Goal: Task Accomplishment & Management: Use online tool/utility

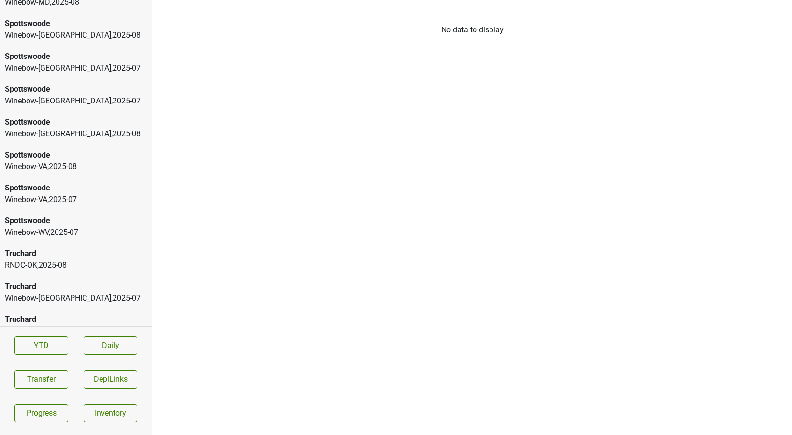
scroll to position [1777, 0]
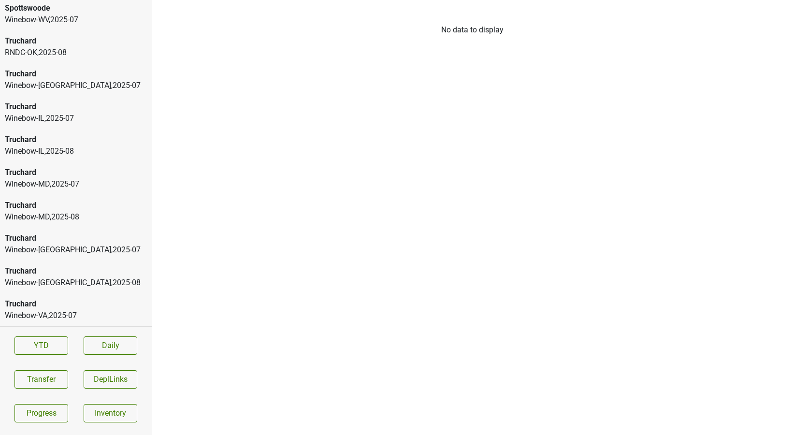
click at [52, 297] on div "Truchard Winebow-VA , 2025 - 07" at bounding box center [76, 309] width 152 height 33
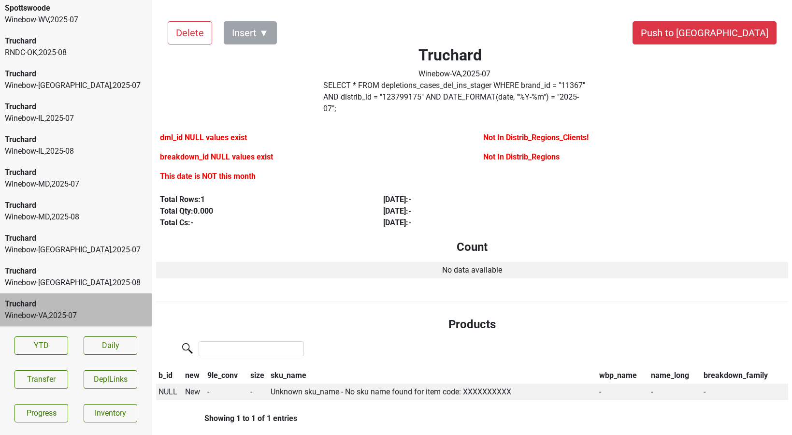
click at [56, 286] on div "Winebow-MN , 2025 - 08" at bounding box center [76, 283] width 142 height 12
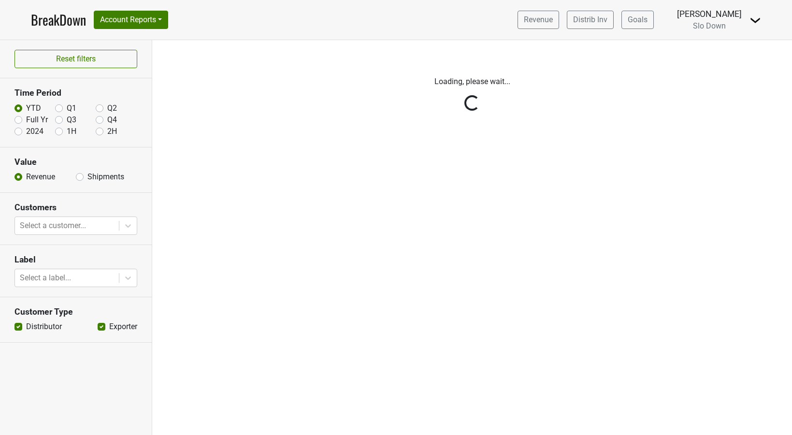
click at [755, 19] on img at bounding box center [756, 21] width 12 height 12
click at [721, 49] on link "Logout" at bounding box center [722, 54] width 76 height 15
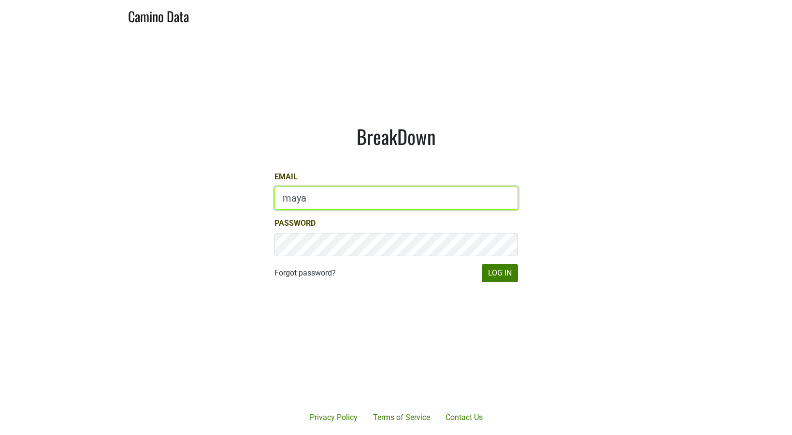
type input "mayad@dallavallevineyards.com"
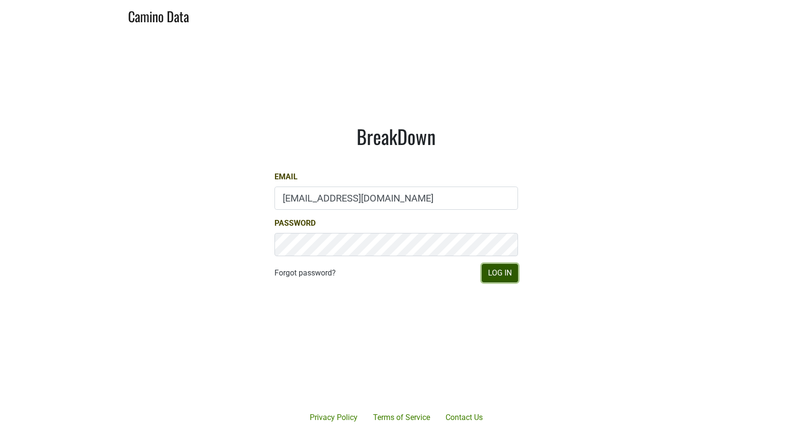
click at [504, 277] on button "Log In" at bounding box center [500, 273] width 36 height 18
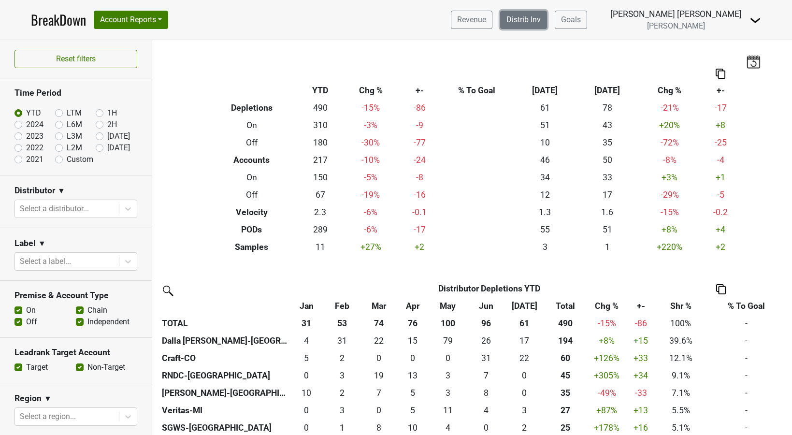
click at [547, 25] on link "Distrib Inv" at bounding box center [523, 20] width 47 height 18
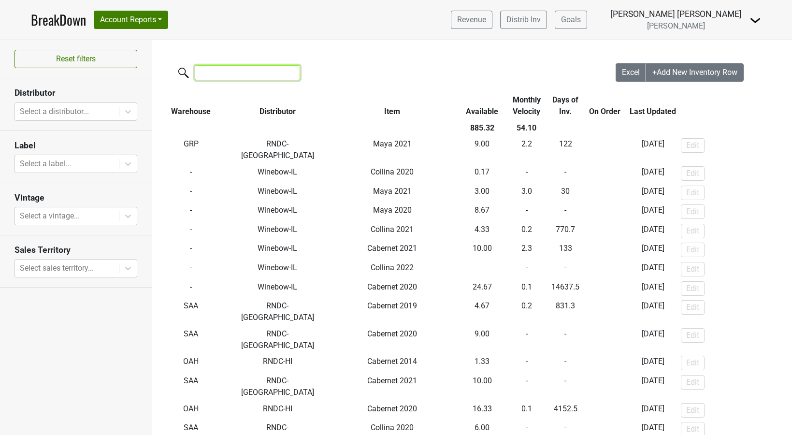
click at [215, 71] on input "search" at bounding box center [247, 72] width 105 height 15
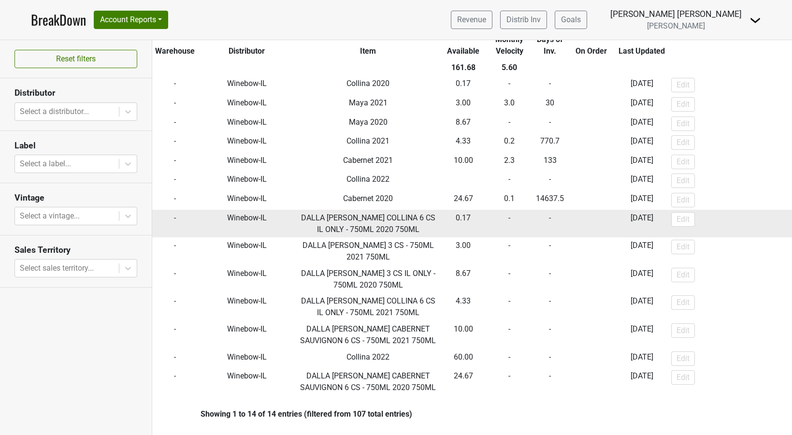
scroll to position [64, 0]
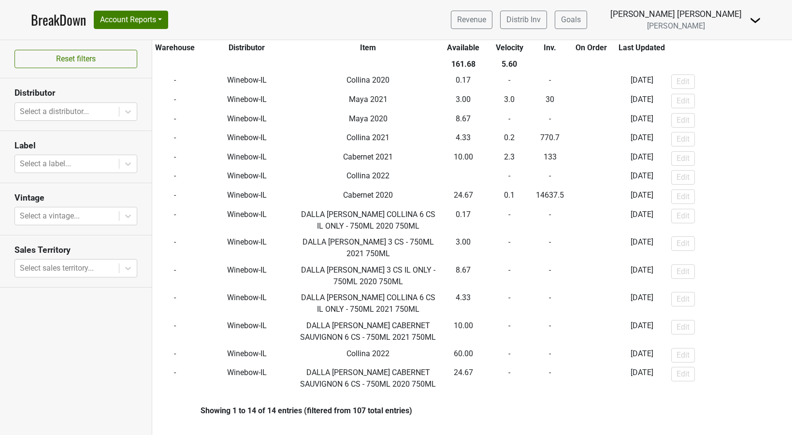
type input "winebow"
